Goal: Find specific page/section: Find specific page/section

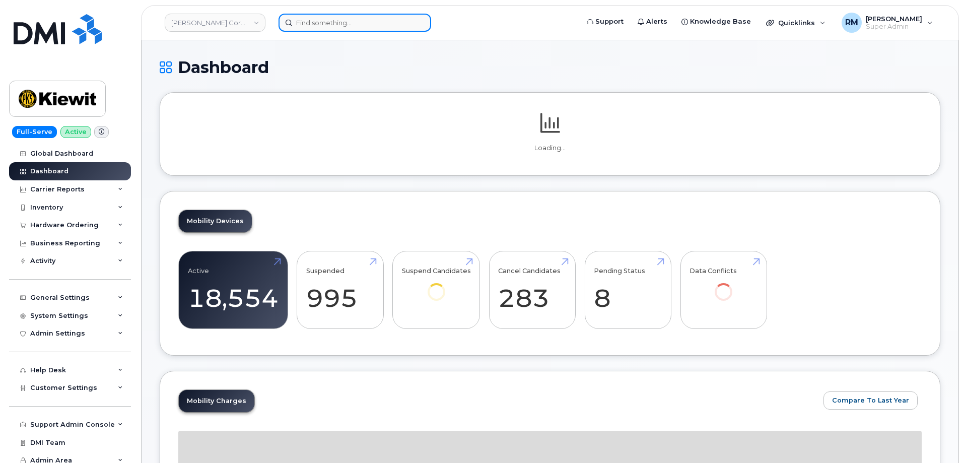
click at [328, 25] on input at bounding box center [354, 23] width 153 height 18
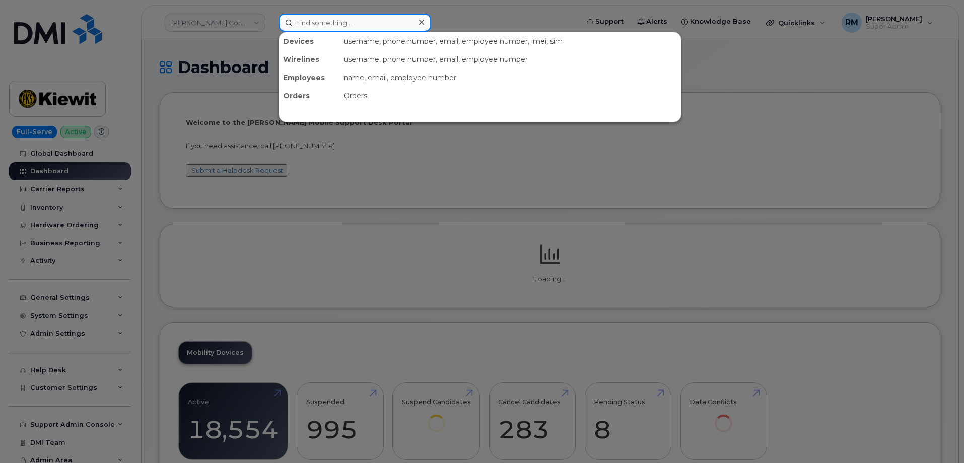
paste input "724-650-2601"
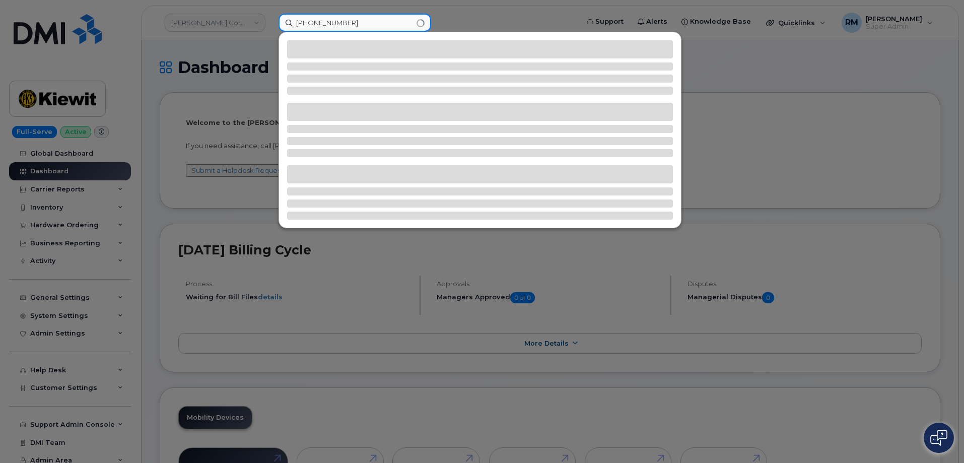
type input "724-650-2601"
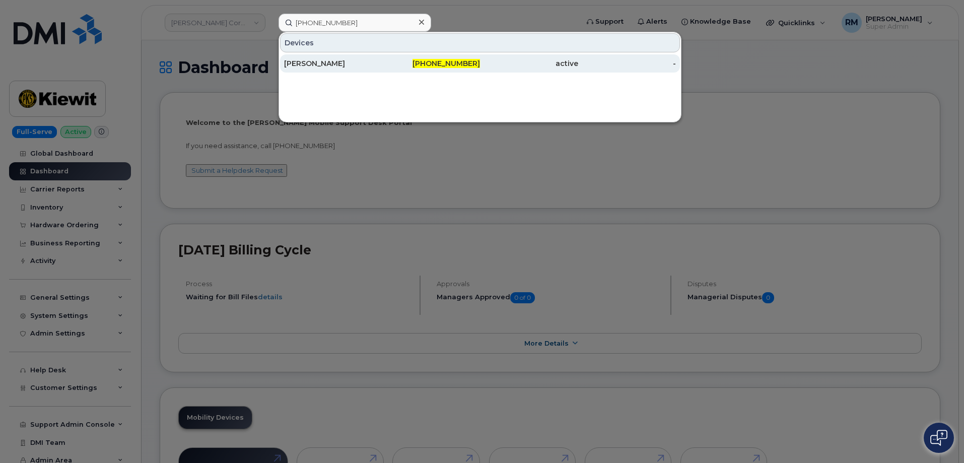
click at [327, 63] on div "Ashley Stevens" at bounding box center [333, 63] width 98 height 10
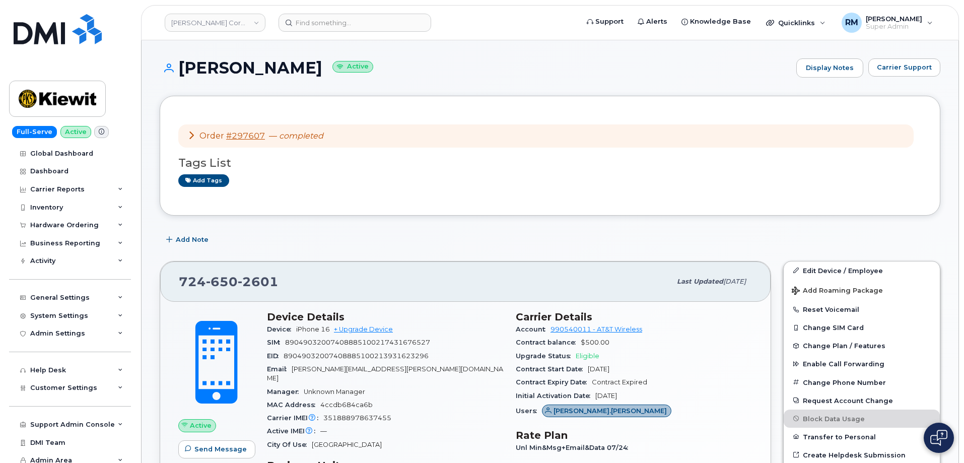
click at [191, 132] on icon at bounding box center [191, 135] width 8 height 8
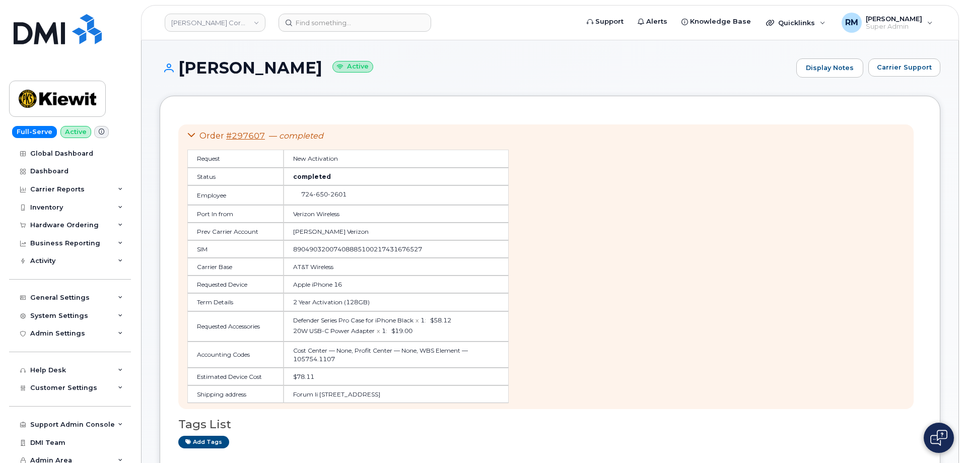
click at [192, 132] on icon at bounding box center [191, 135] width 8 height 8
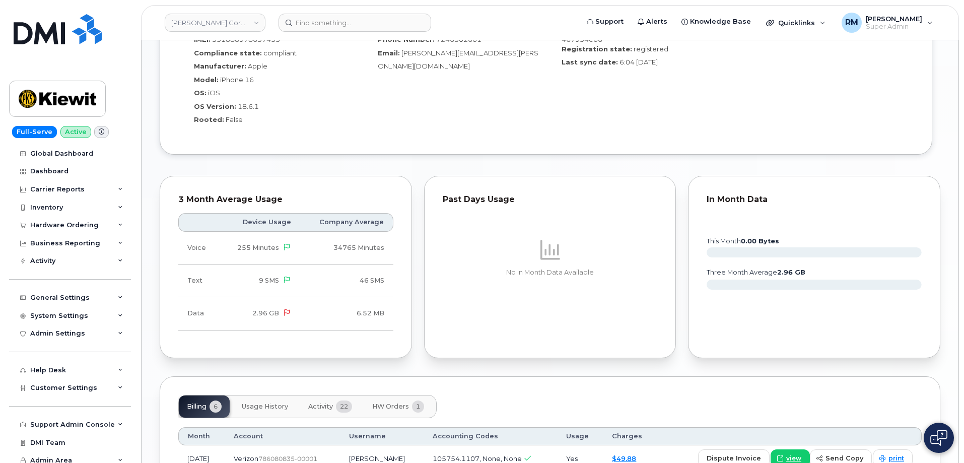
scroll to position [705, 0]
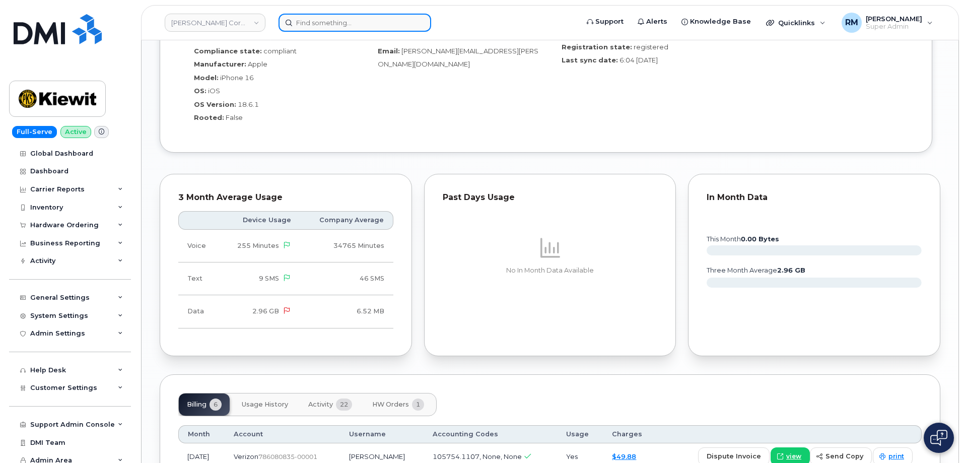
click at [334, 23] on input at bounding box center [354, 23] width 153 height 18
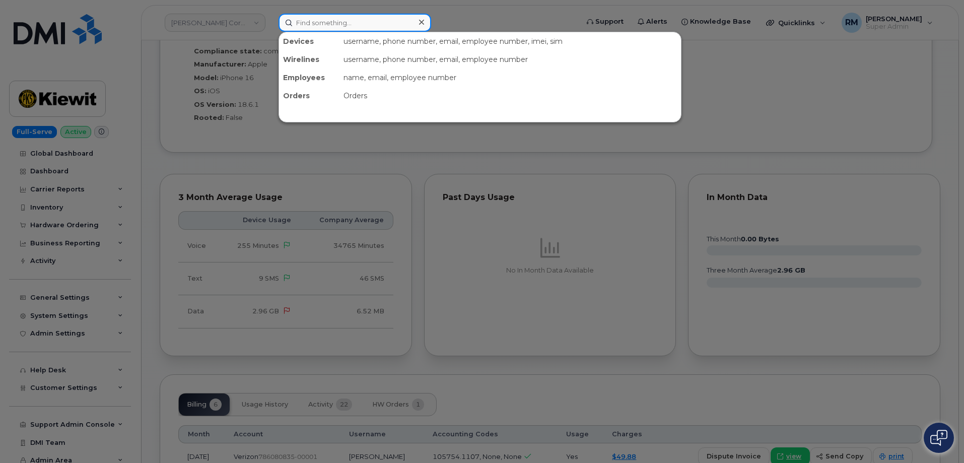
paste input "480-549-9790"
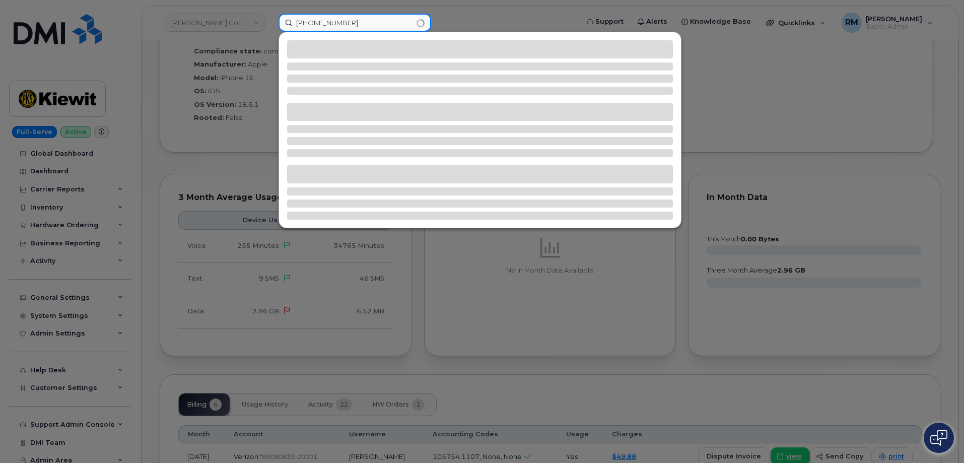
type input "480-549-9790"
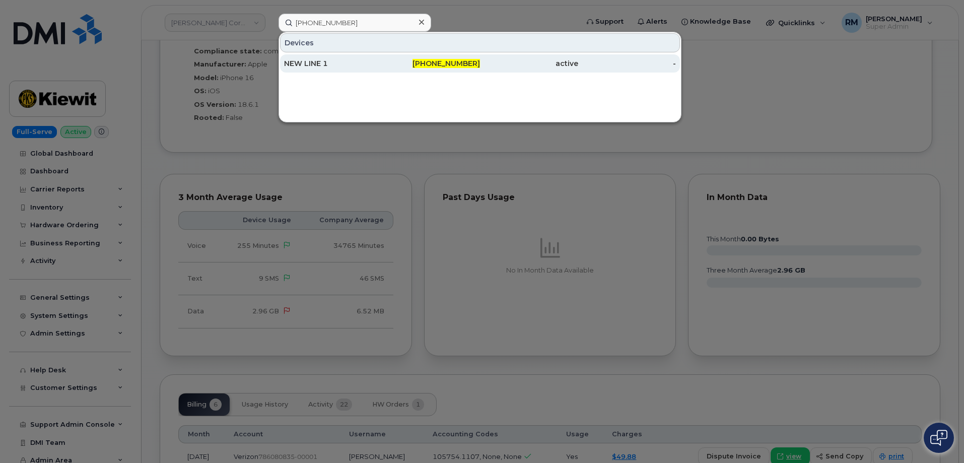
click at [307, 59] on div "NEW LINE 1" at bounding box center [333, 63] width 98 height 10
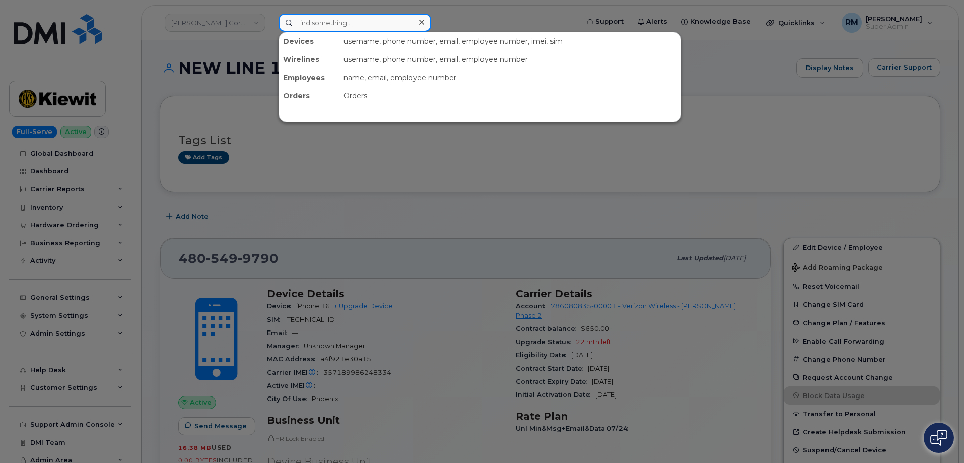
click at [315, 21] on input at bounding box center [354, 23] width 153 height 18
paste input "296775"
type input "296775"
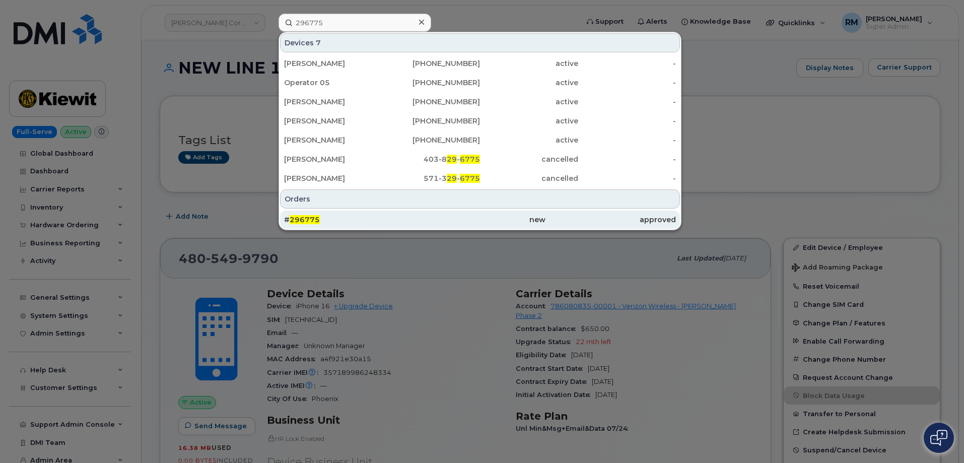
click at [304, 217] on span "296775" at bounding box center [304, 219] width 30 height 9
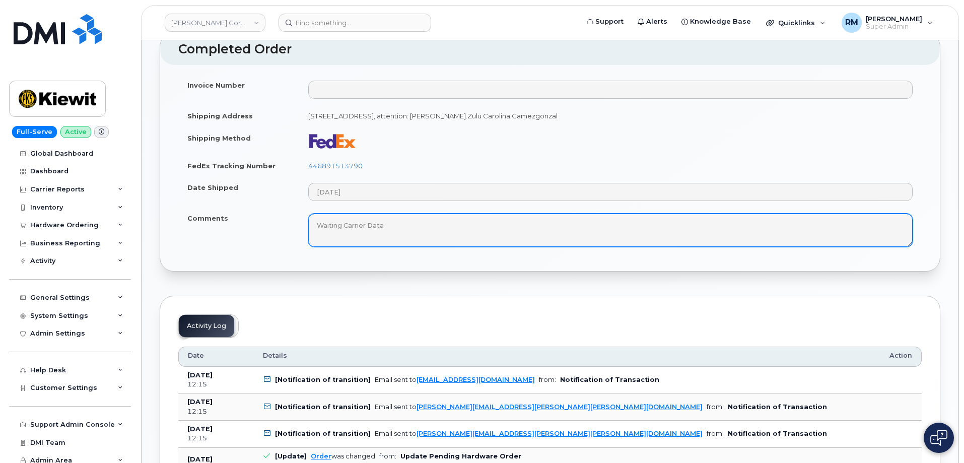
scroll to position [604, 0]
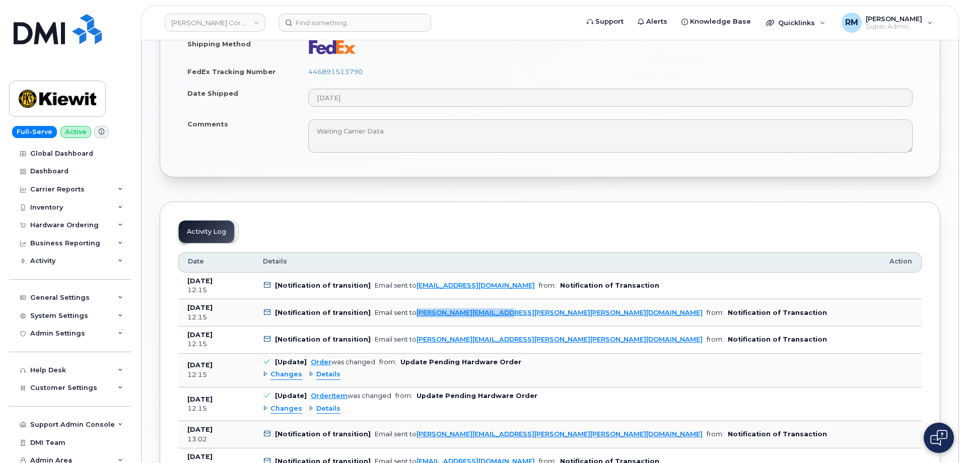
drag, startPoint x: 497, startPoint y: 315, endPoint x: 408, endPoint y: 318, distance: 89.2
click at [408, 318] on td "[Notification of transition] Email sent to jesse.sueper@kiewit.com from: Notifi…" at bounding box center [567, 312] width 626 height 27
copy div "jesse.sueper@kiewit.com"
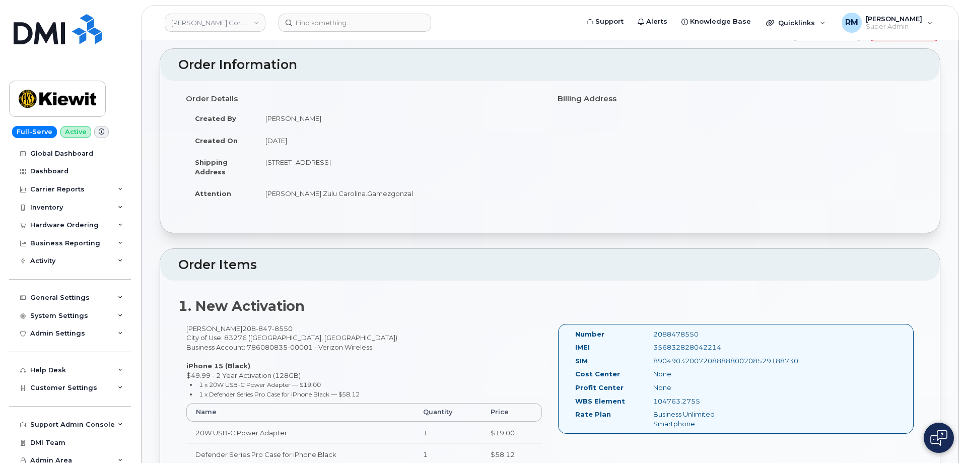
scroll to position [0, 0]
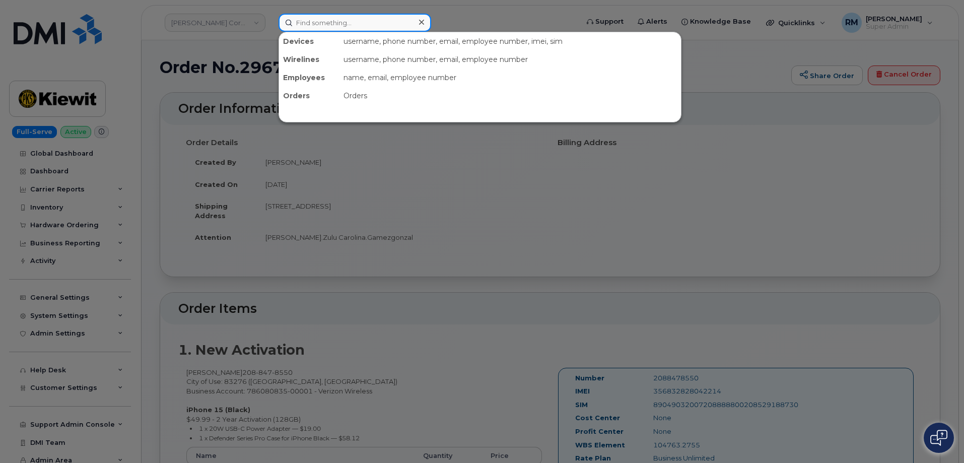
click at [319, 25] on input at bounding box center [354, 23] width 153 height 18
paste input "678.878.1743."
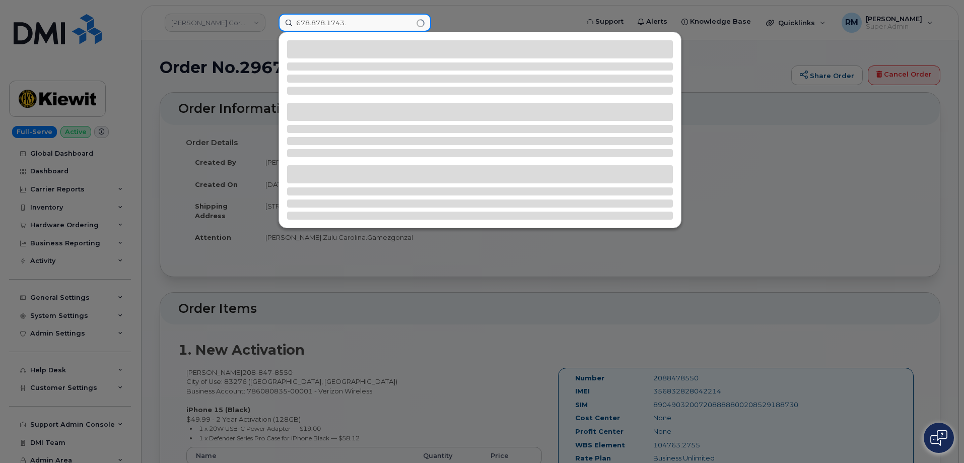
type input "678.878.1743."
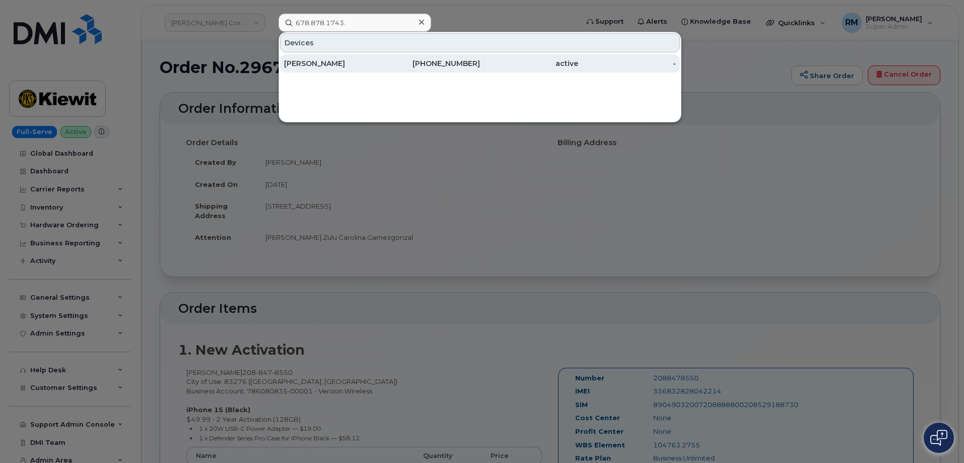
click at [316, 59] on div "STEPHEN PRICE" at bounding box center [333, 63] width 98 height 10
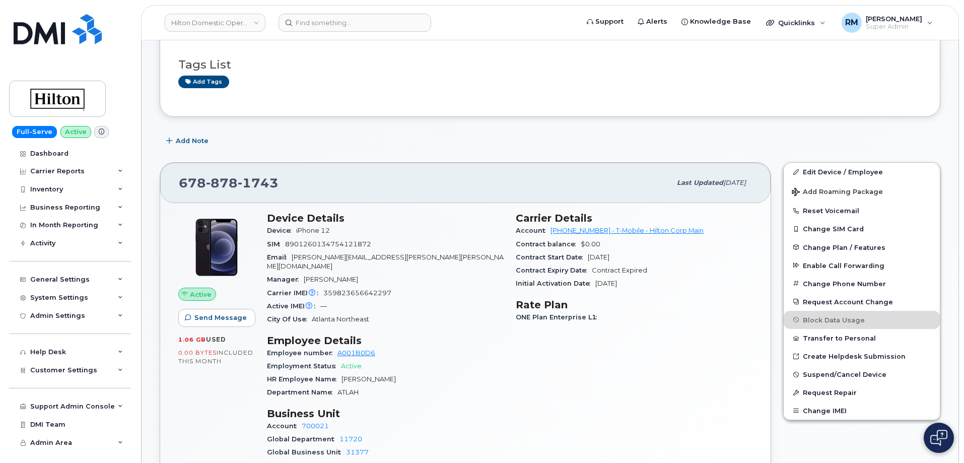
scroll to position [101, 0]
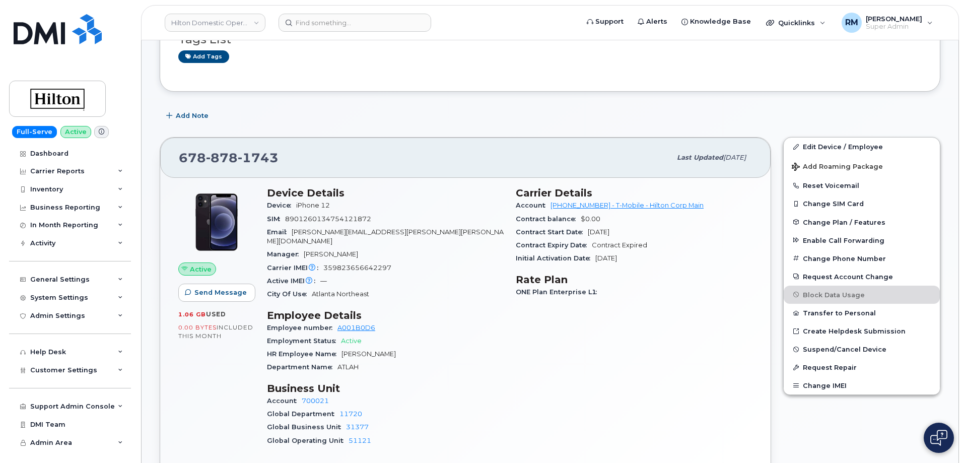
click at [350, 264] on span "359823656642297" at bounding box center [357, 268] width 68 height 8
click at [352, 264] on span "359823656642297" at bounding box center [357, 268] width 68 height 8
click at [355, 264] on span "359823656642297" at bounding box center [357, 268] width 68 height 8
copy span "359823656642297"
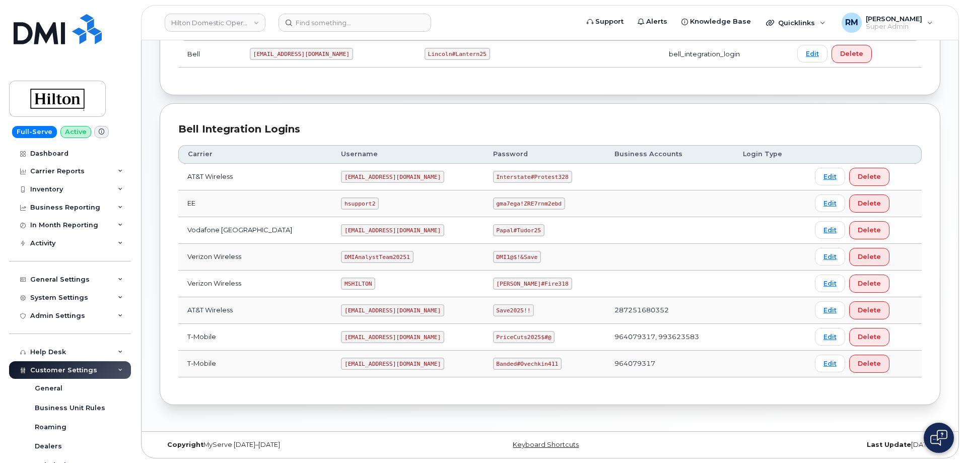
scroll to position [176, 0]
drag, startPoint x: 329, startPoint y: 362, endPoint x: 419, endPoint y: 364, distance: 89.6
click at [419, 364] on td "[EMAIL_ADDRESS][DOMAIN_NAME]" at bounding box center [408, 363] width 152 height 27
copy code "[EMAIL_ADDRESS][DOMAIN_NAME]"
drag, startPoint x: 487, startPoint y: 362, endPoint x: 555, endPoint y: 361, distance: 68.0
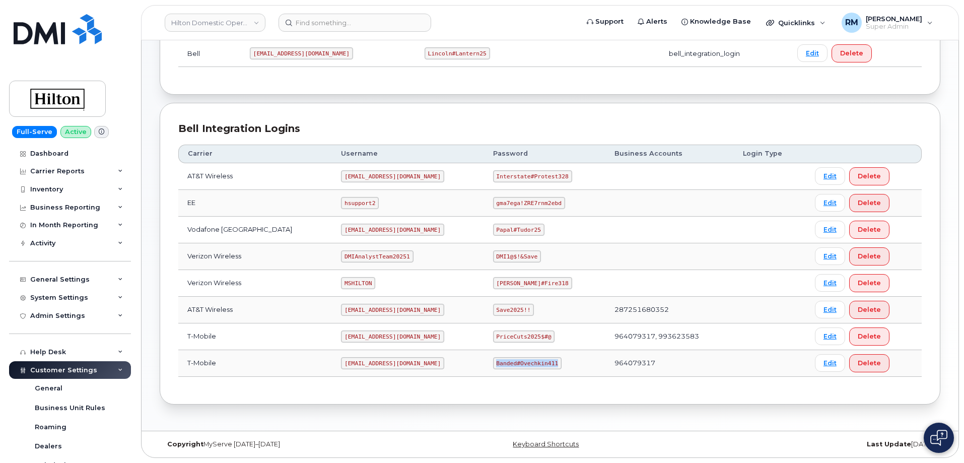
click at [555, 361] on td "Banded#Ovechkin411" at bounding box center [544, 363] width 121 height 27
copy code "Banded#Ovechkin411"
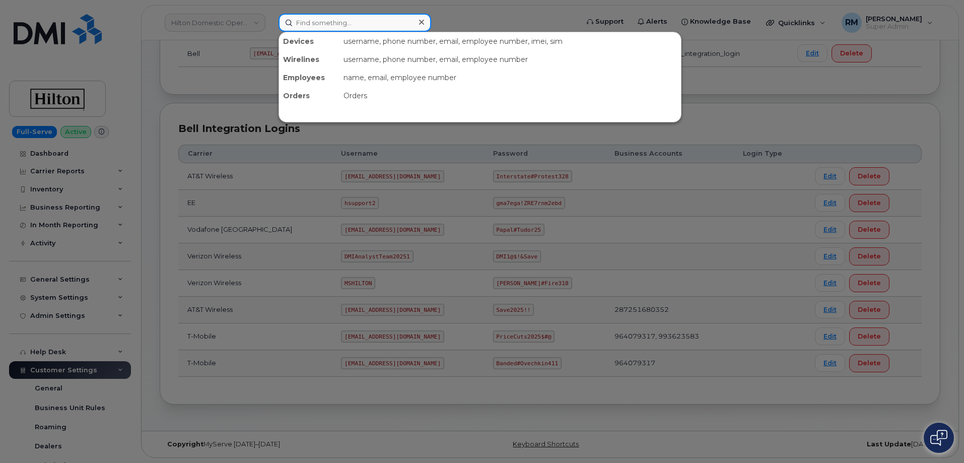
click at [322, 28] on input at bounding box center [354, 23] width 153 height 18
paste input "[PHONE_NUMBER]"
type input "307-921-9032"
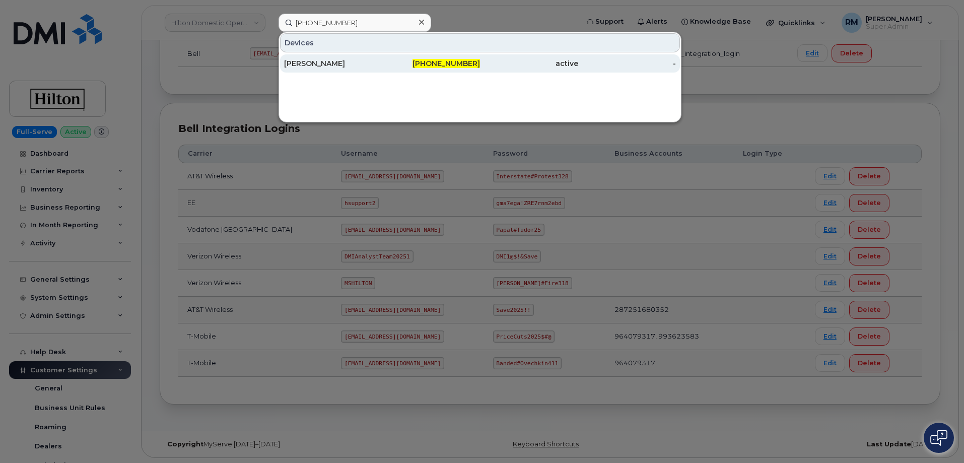
click at [333, 63] on div "[PERSON_NAME]" at bounding box center [333, 63] width 98 height 10
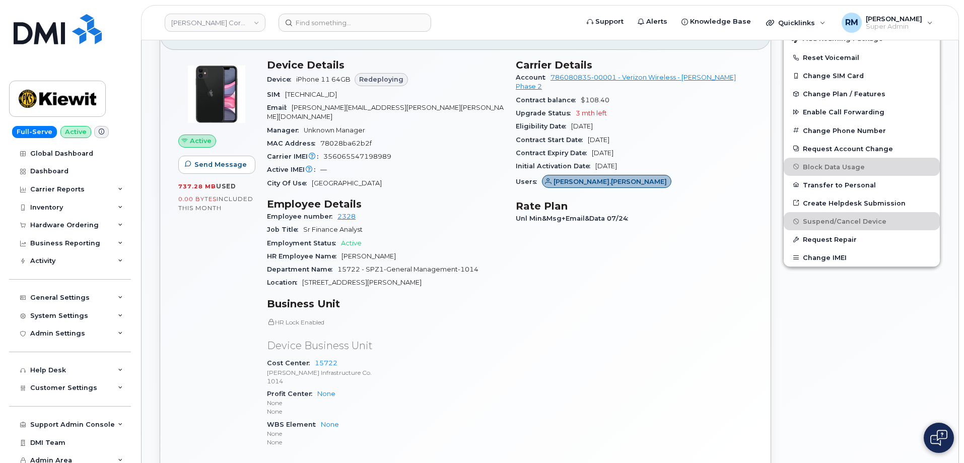
scroll to position [302, 0]
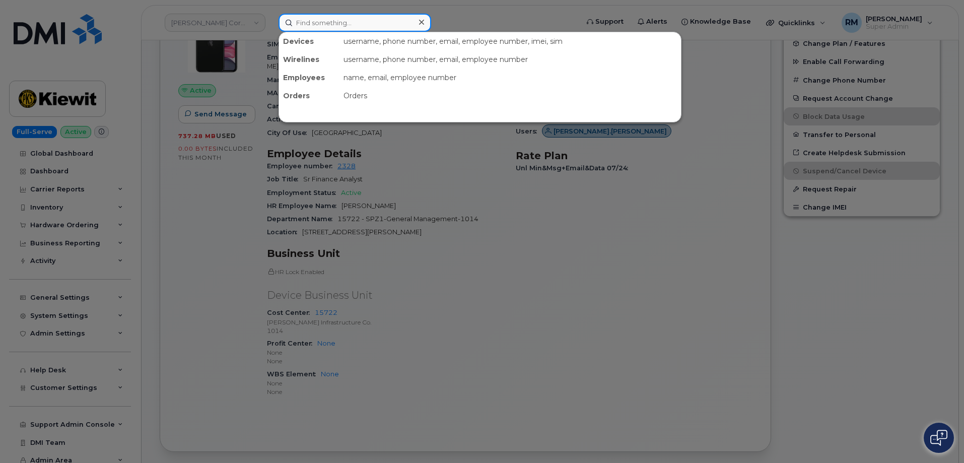
click at [319, 28] on input at bounding box center [354, 23] width 153 height 18
paste input "297838"
type input "297838"
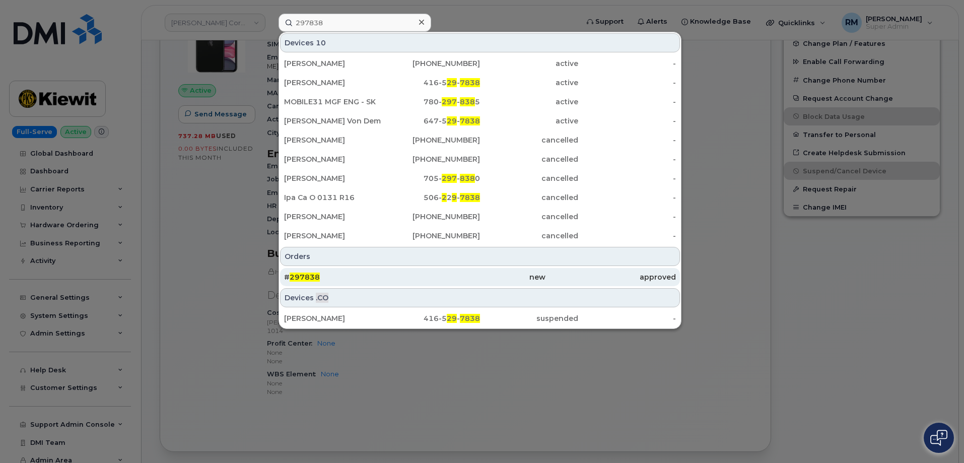
click at [414, 281] on div "# 297838" at bounding box center [479, 277] width 130 height 18
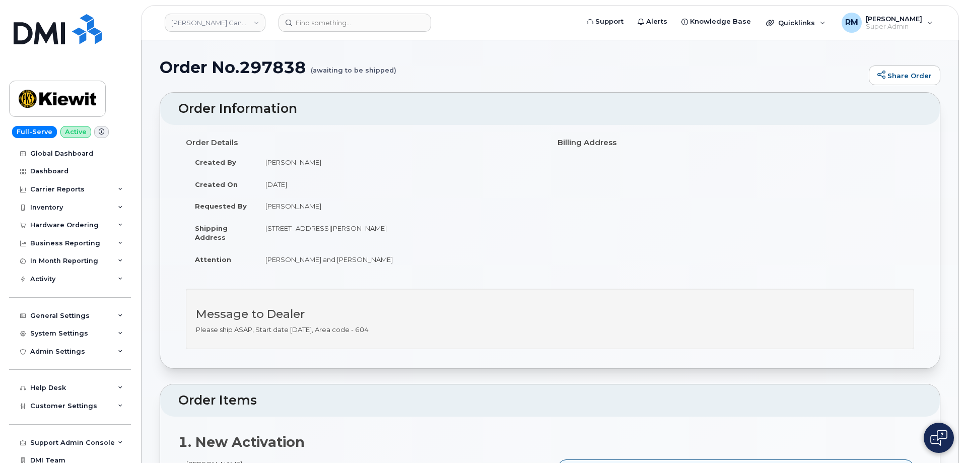
click at [265, 65] on h1 "Order No.297838 (awaiting to be shipped)" at bounding box center [512, 67] width 704 height 18
copy h1 "297838"
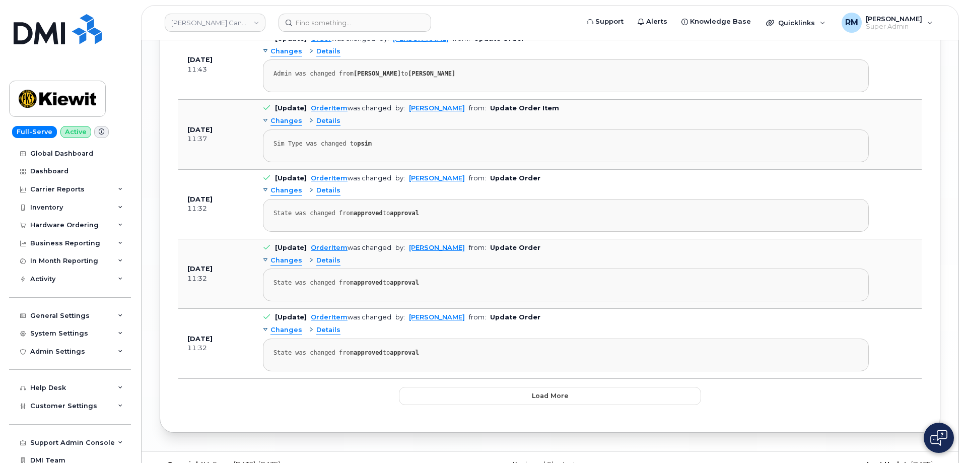
scroll to position [1705, 0]
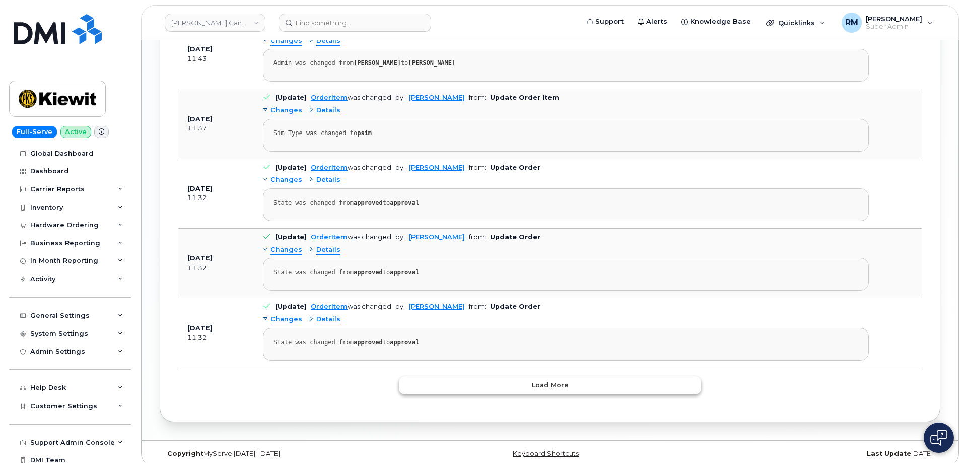
click at [521, 376] on button "Load more" at bounding box center [550, 385] width 302 height 18
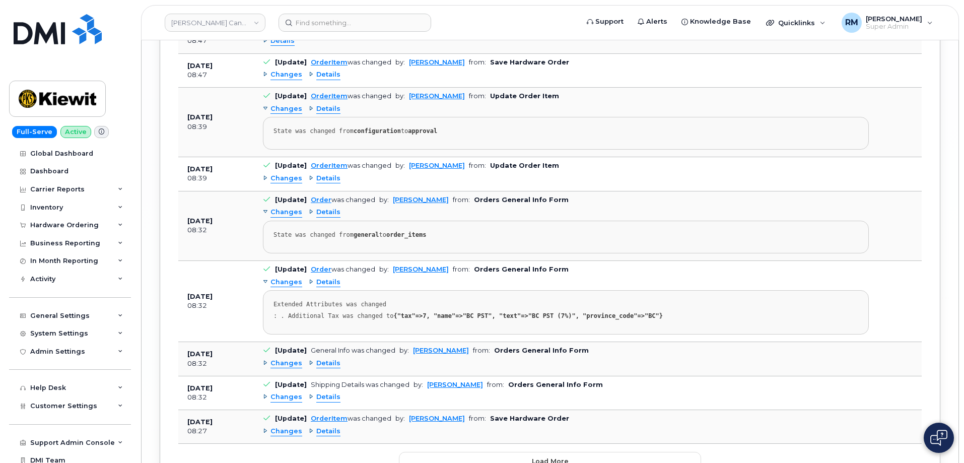
scroll to position [2935, 0]
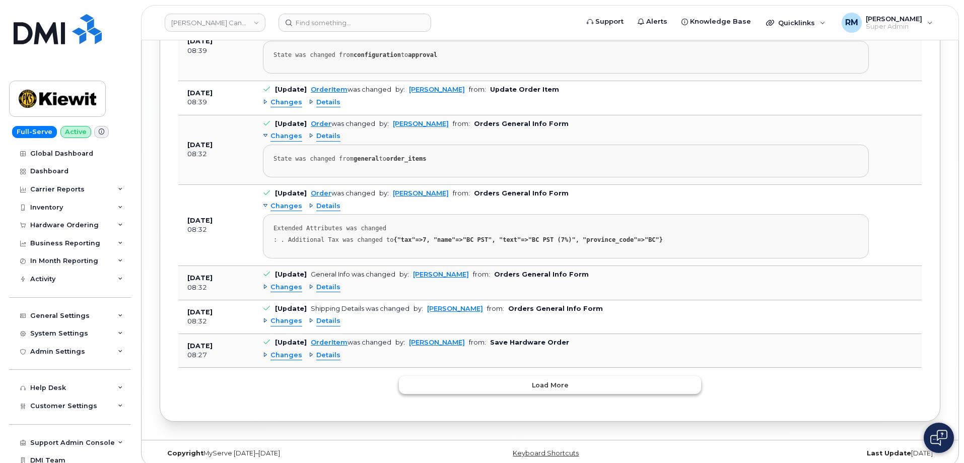
click at [542, 380] on span "Load more" at bounding box center [550, 385] width 37 height 10
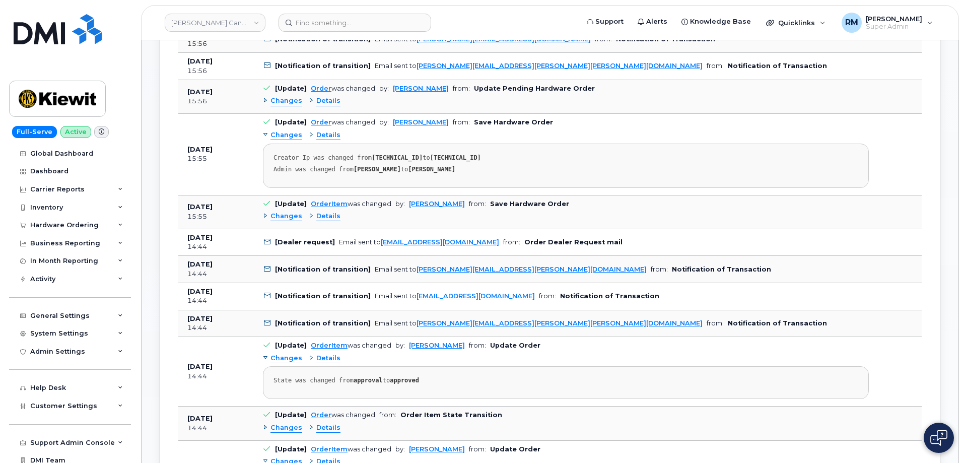
scroll to position [904, 0]
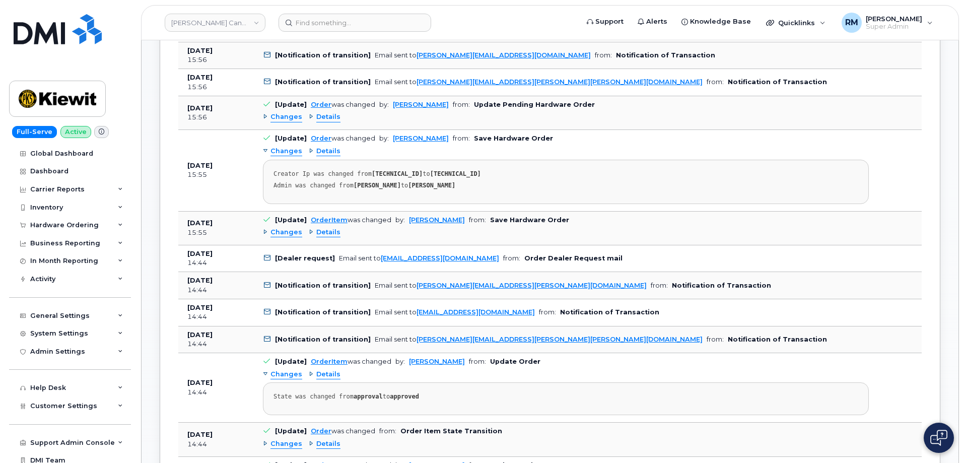
click at [293, 228] on span "Changes" at bounding box center [286, 233] width 32 height 10
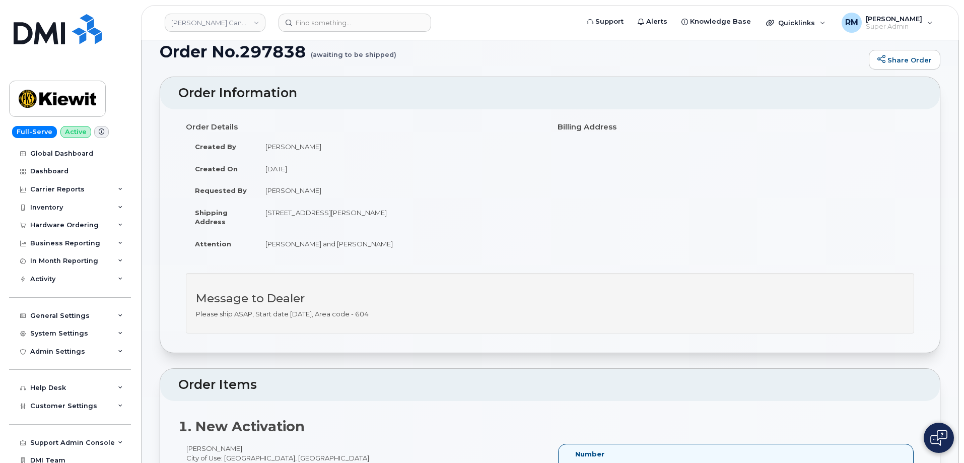
scroll to position [0, 0]
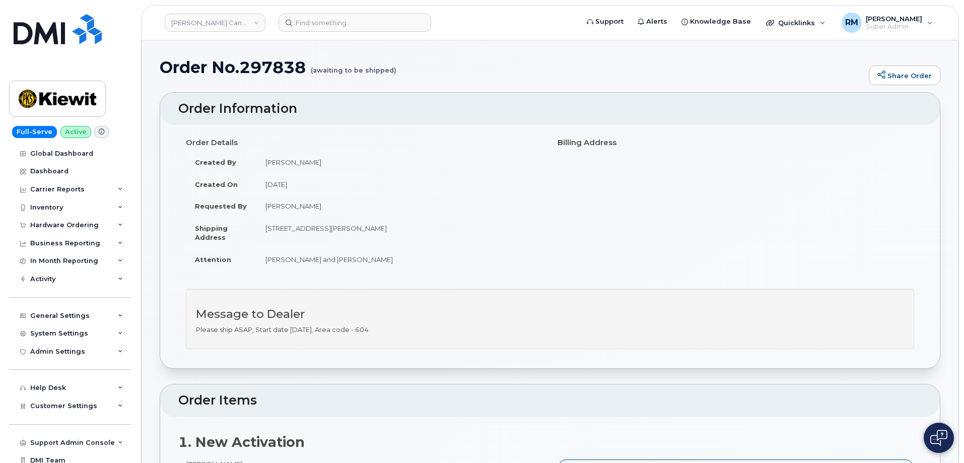
click at [189, 277] on div "Order Details Created By Michael Manahan Created On August 11, 2025 Requested B…" at bounding box center [364, 207] width 372 height 146
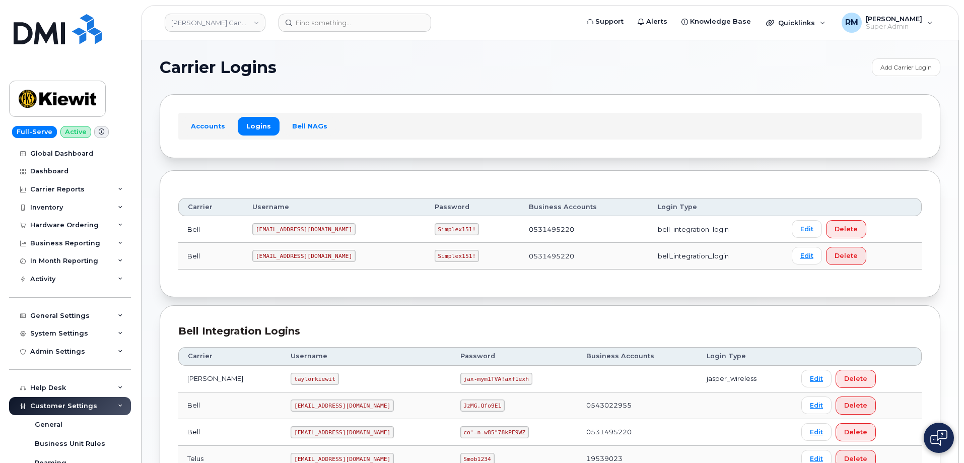
scroll to position [122, 0]
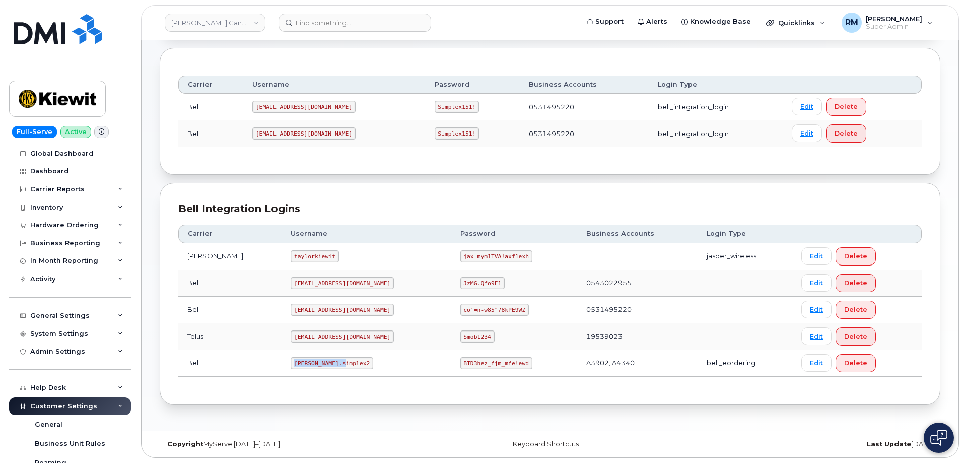
drag, startPoint x: 275, startPoint y: 365, endPoint x: 351, endPoint y: 362, distance: 76.6
click at [351, 362] on td "[PERSON_NAME].simplex2" at bounding box center [365, 363] width 169 height 27
copy code "[PERSON_NAME].simplex2"
drag, startPoint x: 427, startPoint y: 364, endPoint x: 501, endPoint y: 358, distance: 74.2
click at [501, 358] on td "BTD3hez_fjm_mfe!ewd" at bounding box center [514, 363] width 126 height 27
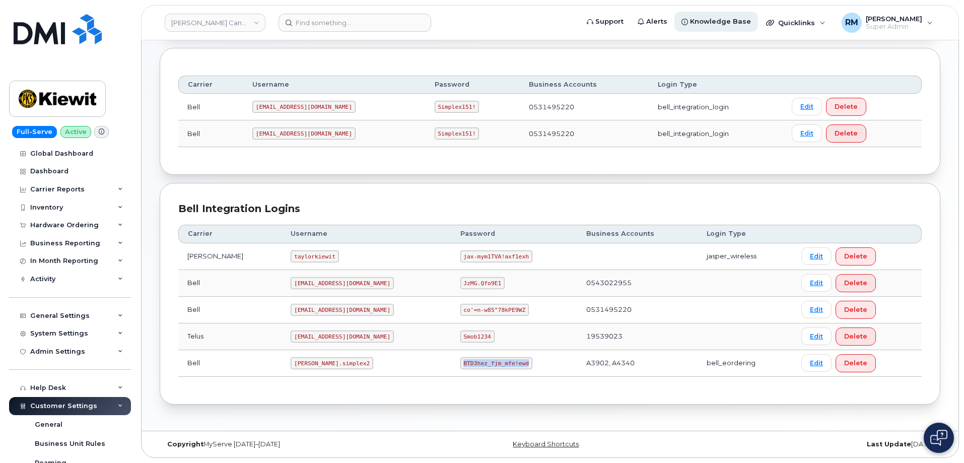
copy code "BTD3hez_fjm_mfe!ewd"
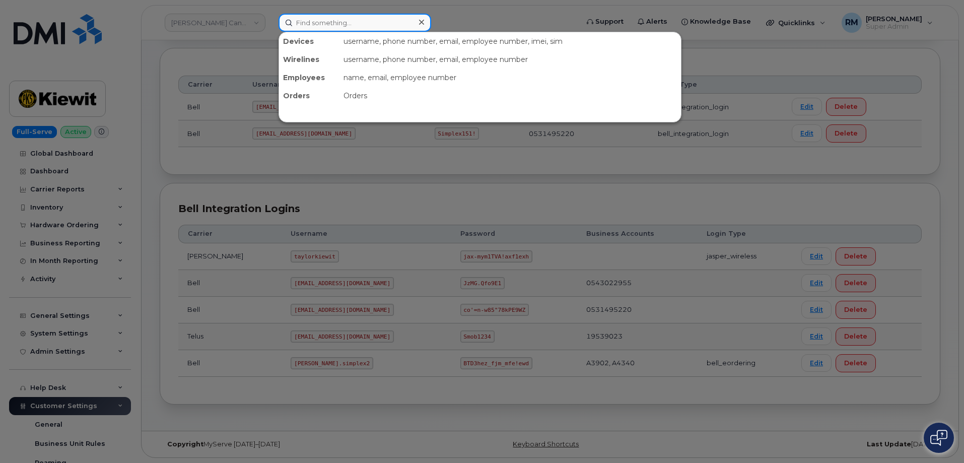
click at [321, 22] on input at bounding box center [354, 23] width 153 height 18
paste input "8056362836"
type input "8056362836"
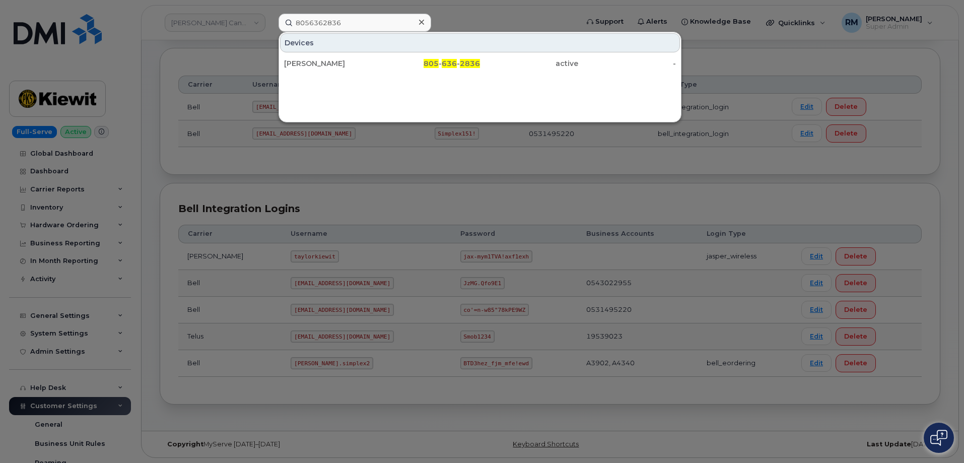
click at [172, 47] on div at bounding box center [482, 231] width 964 height 463
click at [320, 25] on input "8056362836" at bounding box center [354, 23] width 153 height 18
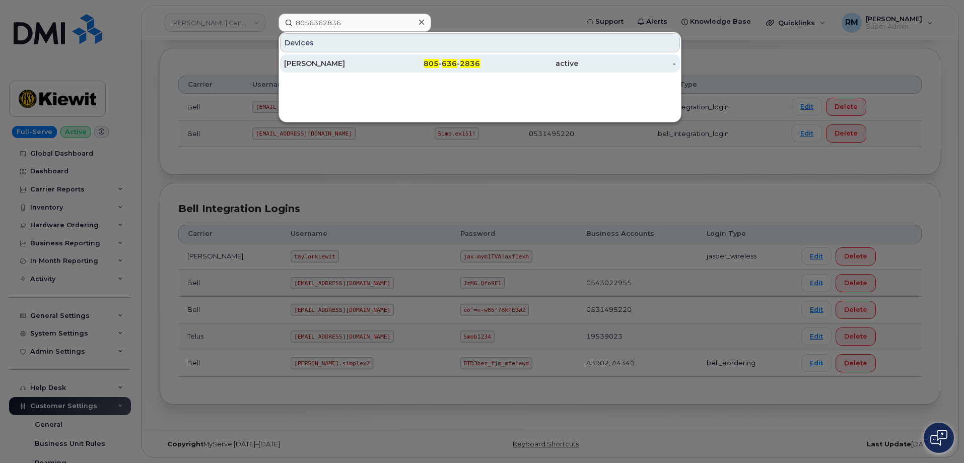
click at [322, 61] on div "REHAN FAZAL" at bounding box center [333, 63] width 98 height 10
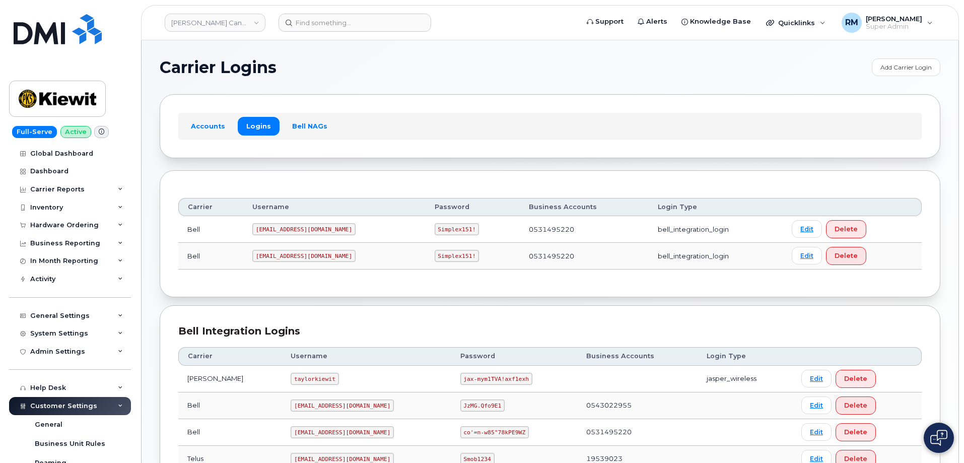
drag, startPoint x: 0, startPoint y: 0, endPoint x: 526, endPoint y: 229, distance: 573.8
click at [526, 229] on td "0531495220" at bounding box center [584, 229] width 129 height 27
copy td "0531495220"
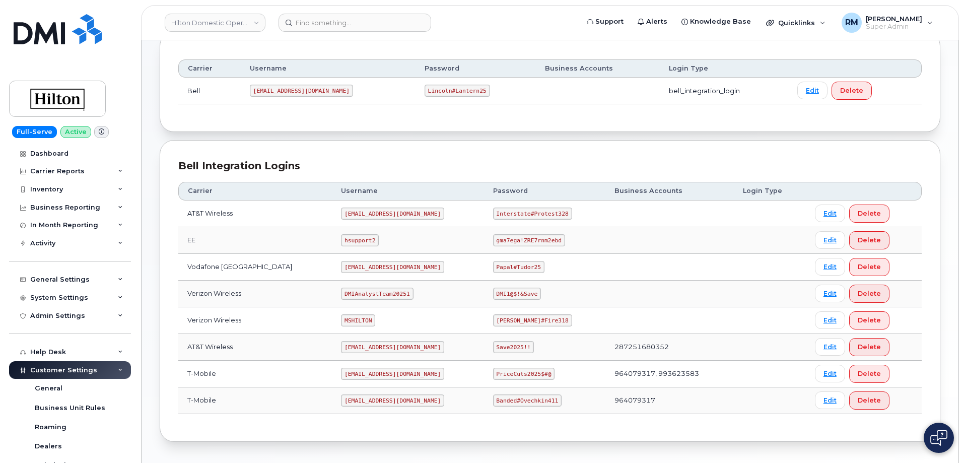
scroll to position [151, 0]
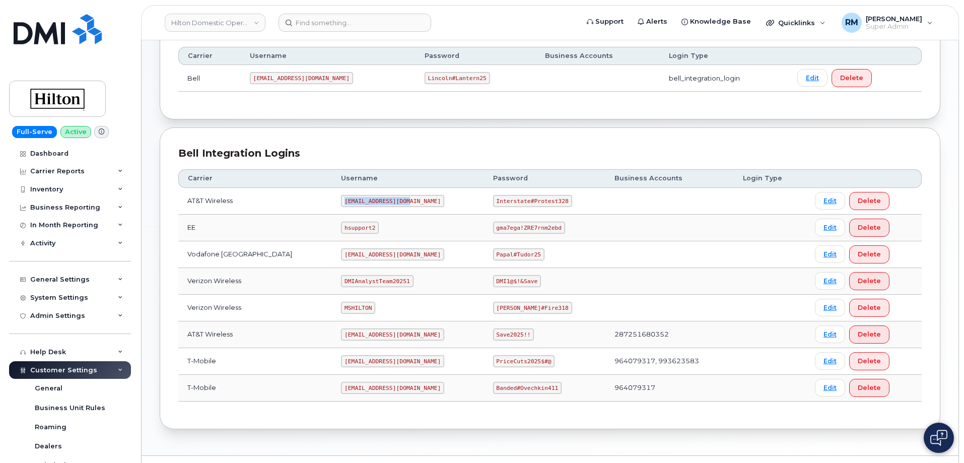
drag, startPoint x: 330, startPoint y: 203, endPoint x: 403, endPoint y: 206, distance: 72.6
click at [403, 206] on td "[EMAIL_ADDRESS][DOMAIN_NAME]" at bounding box center [408, 201] width 152 height 27
copy code "[EMAIL_ADDRESS][DOMAIN_NAME]"
drag, startPoint x: 484, startPoint y: 200, endPoint x: 557, endPoint y: 196, distance: 72.6
click at [557, 196] on td "Interstate#Protest328" at bounding box center [544, 201] width 121 height 27
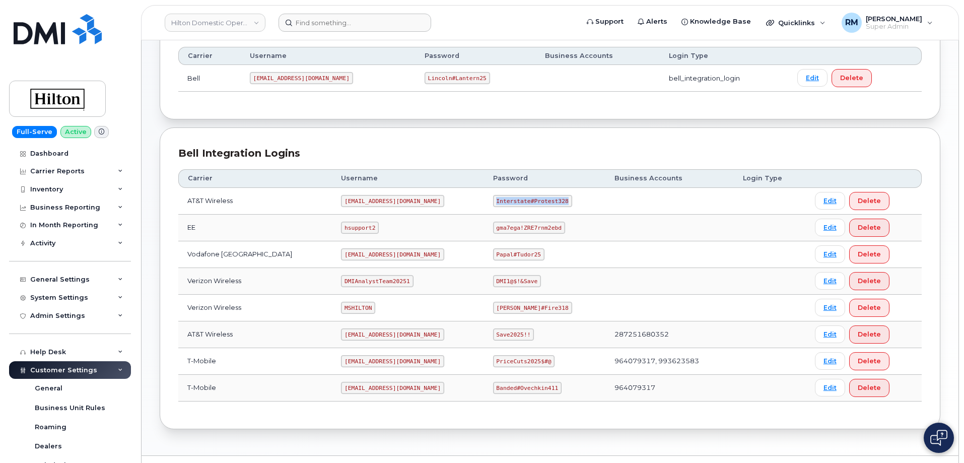
copy code "Interstate#Protest328"
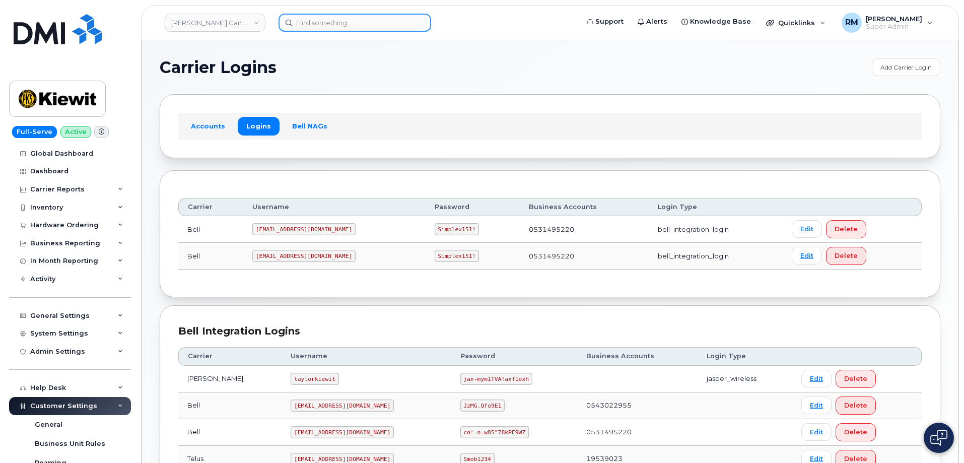
click at [326, 21] on input at bounding box center [354, 23] width 153 height 18
paste input "[PHONE_NUMBER]"
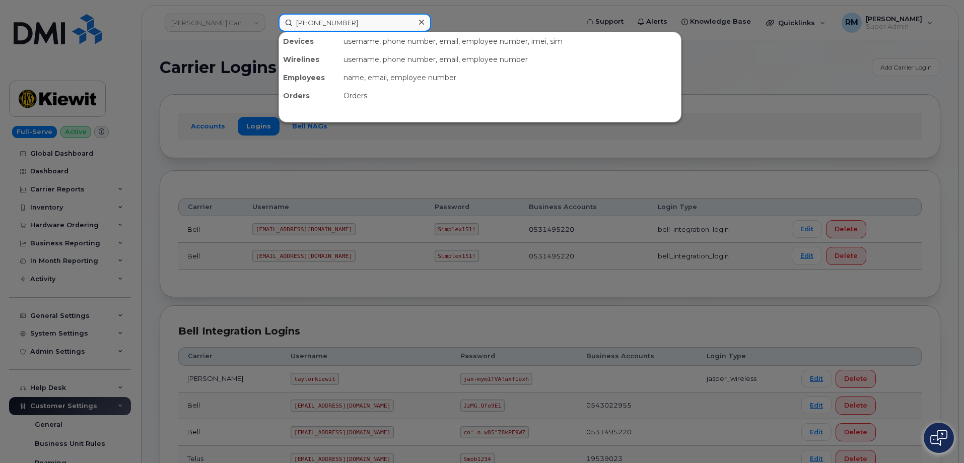
type input "[PHONE_NUMBER]"
